Goal: Find specific page/section

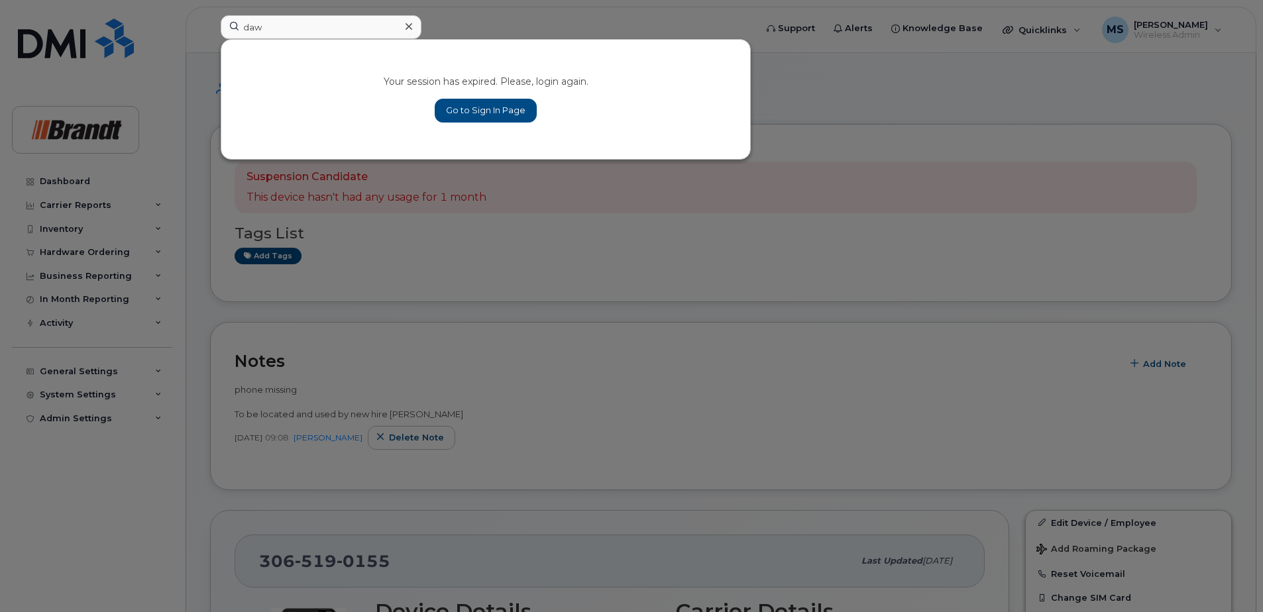
type input "daw"
click at [496, 105] on link "Go to Sign In Page" at bounding box center [486, 111] width 102 height 24
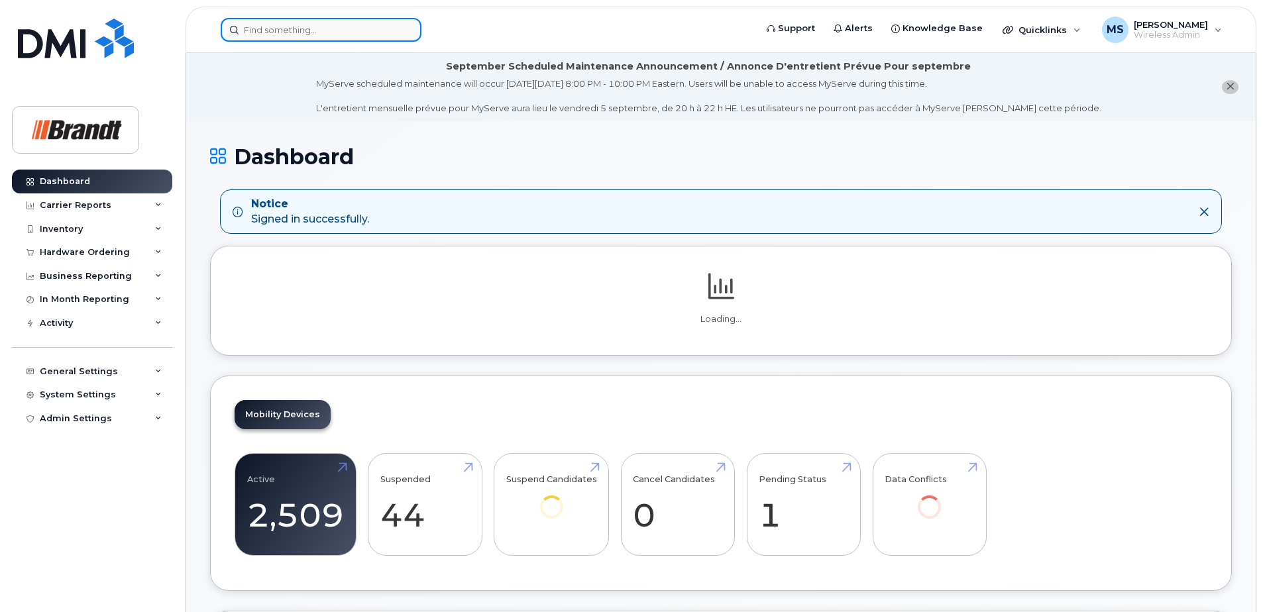
click at [334, 35] on input at bounding box center [321, 30] width 201 height 24
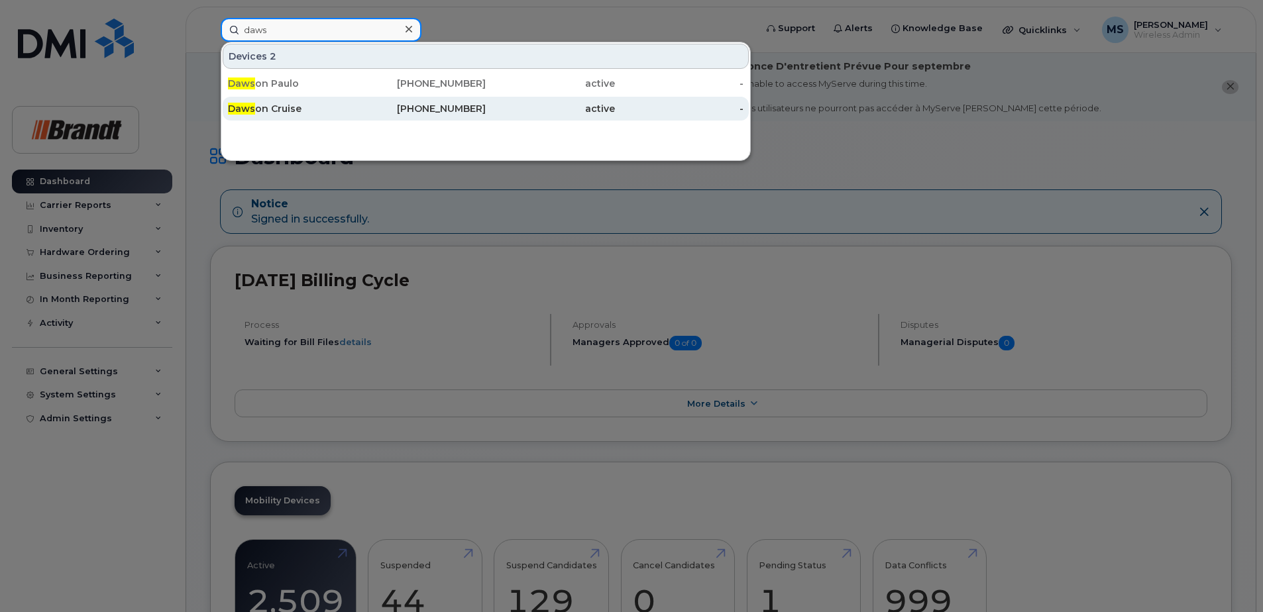
type input "daws"
click at [487, 106] on div "active" at bounding box center [550, 108] width 129 height 13
